Goal: Transaction & Acquisition: Download file/media

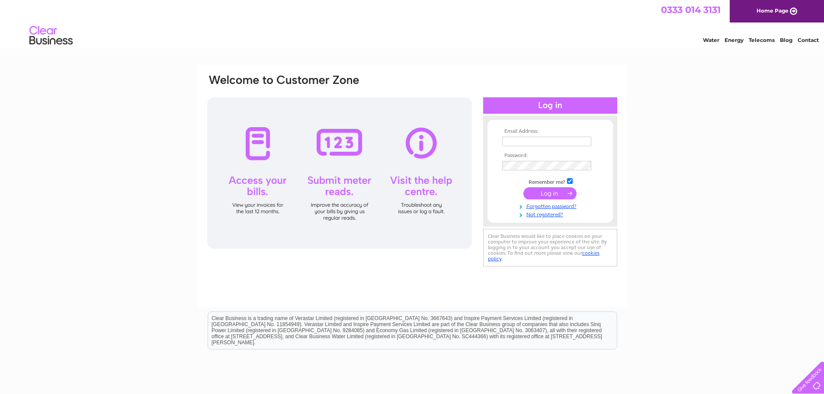
type input "harry@mcaulay.co.uk"
click at [552, 193] on input "submit" at bounding box center [550, 193] width 53 height 12
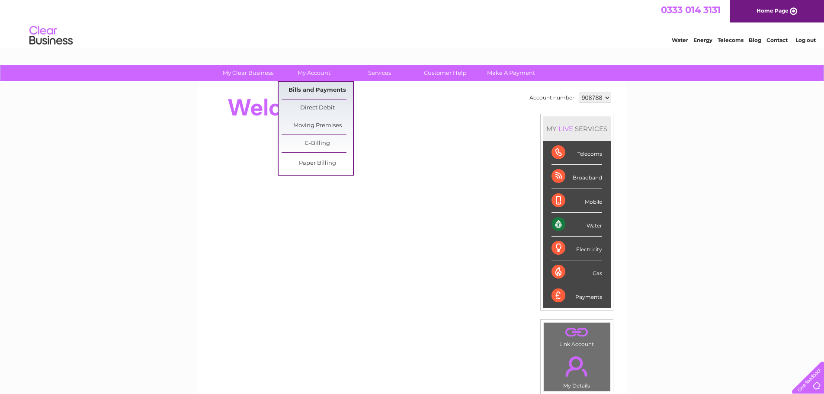
click at [316, 90] on link "Bills and Payments" at bounding box center [317, 90] width 71 height 17
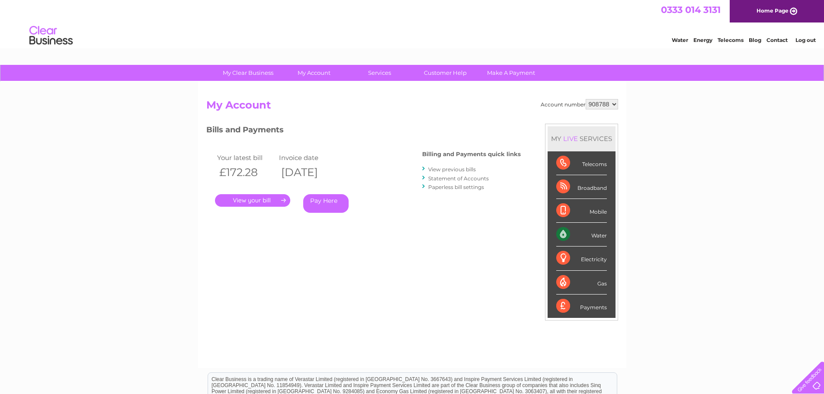
click at [250, 197] on link "." at bounding box center [252, 200] width 75 height 13
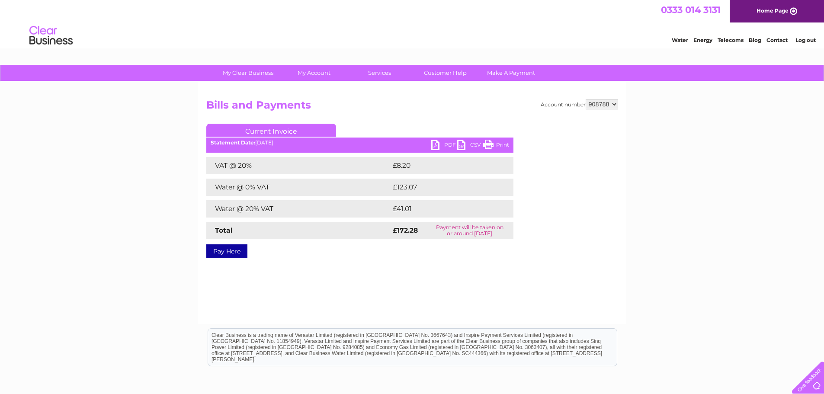
click at [449, 143] on link "PDF" at bounding box center [444, 146] width 26 height 13
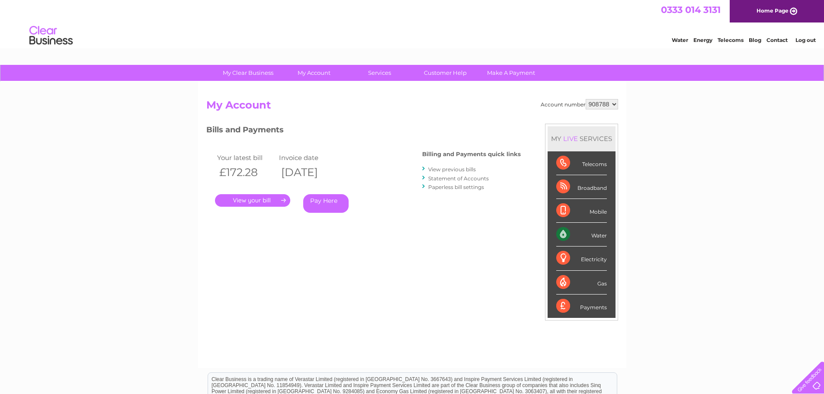
click at [467, 168] on link "View previous bills" at bounding box center [452, 169] width 48 height 6
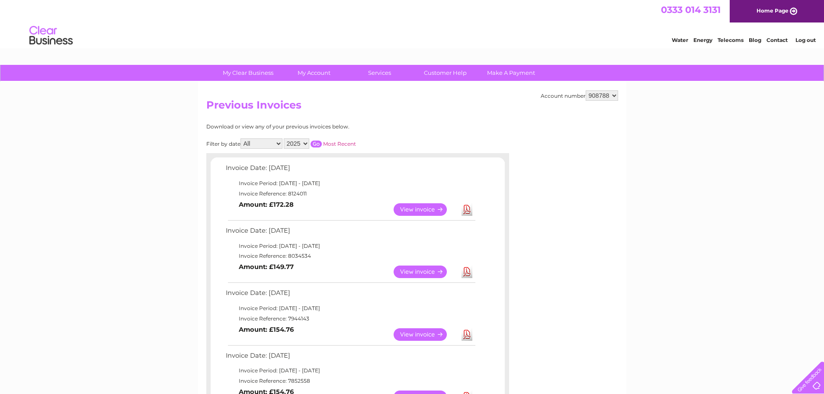
click at [470, 277] on link "Download" at bounding box center [467, 272] width 11 height 13
